Goal: Navigation & Orientation: Find specific page/section

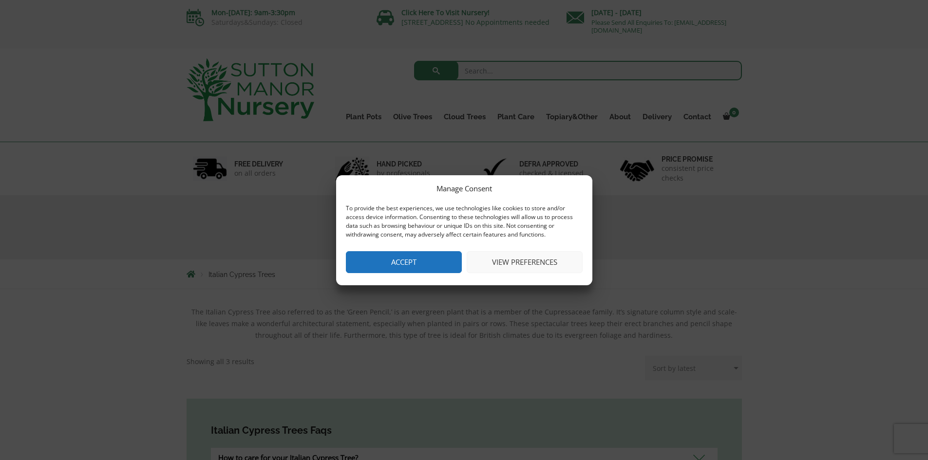
click at [417, 260] on button "Accept" at bounding box center [404, 262] width 116 height 22
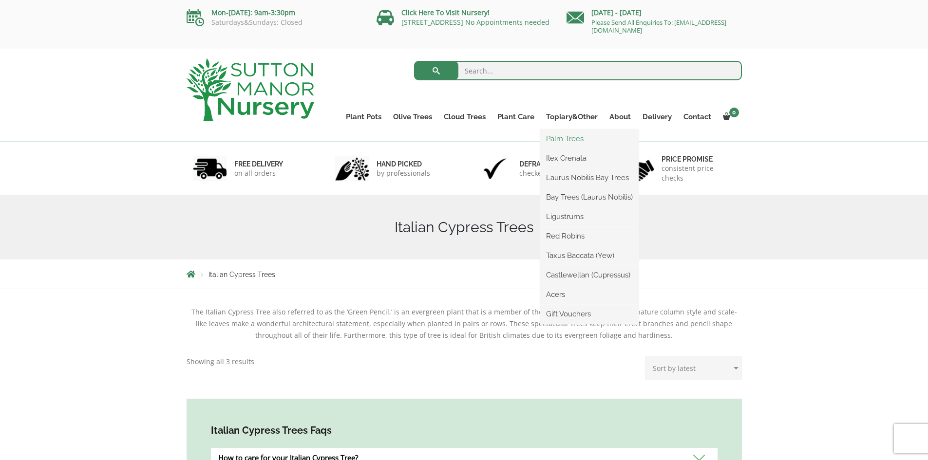
click at [568, 141] on link "Palm Trees" at bounding box center [589, 139] width 98 height 15
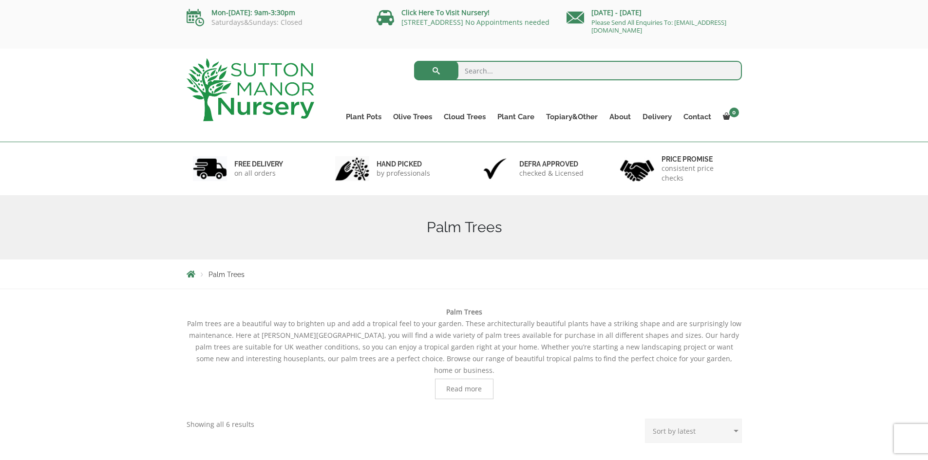
click at [273, 85] on img at bounding box center [251, 89] width 128 height 63
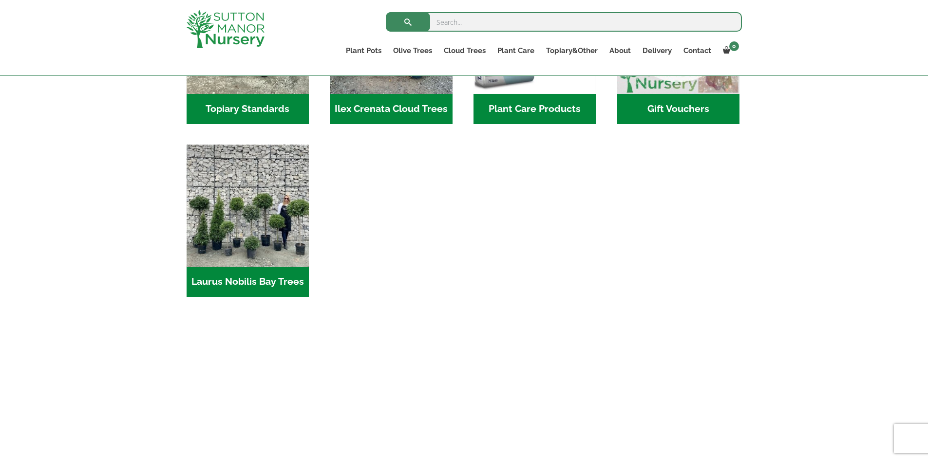
scroll to position [974, 0]
